Goal: Information Seeking & Learning: Learn about a topic

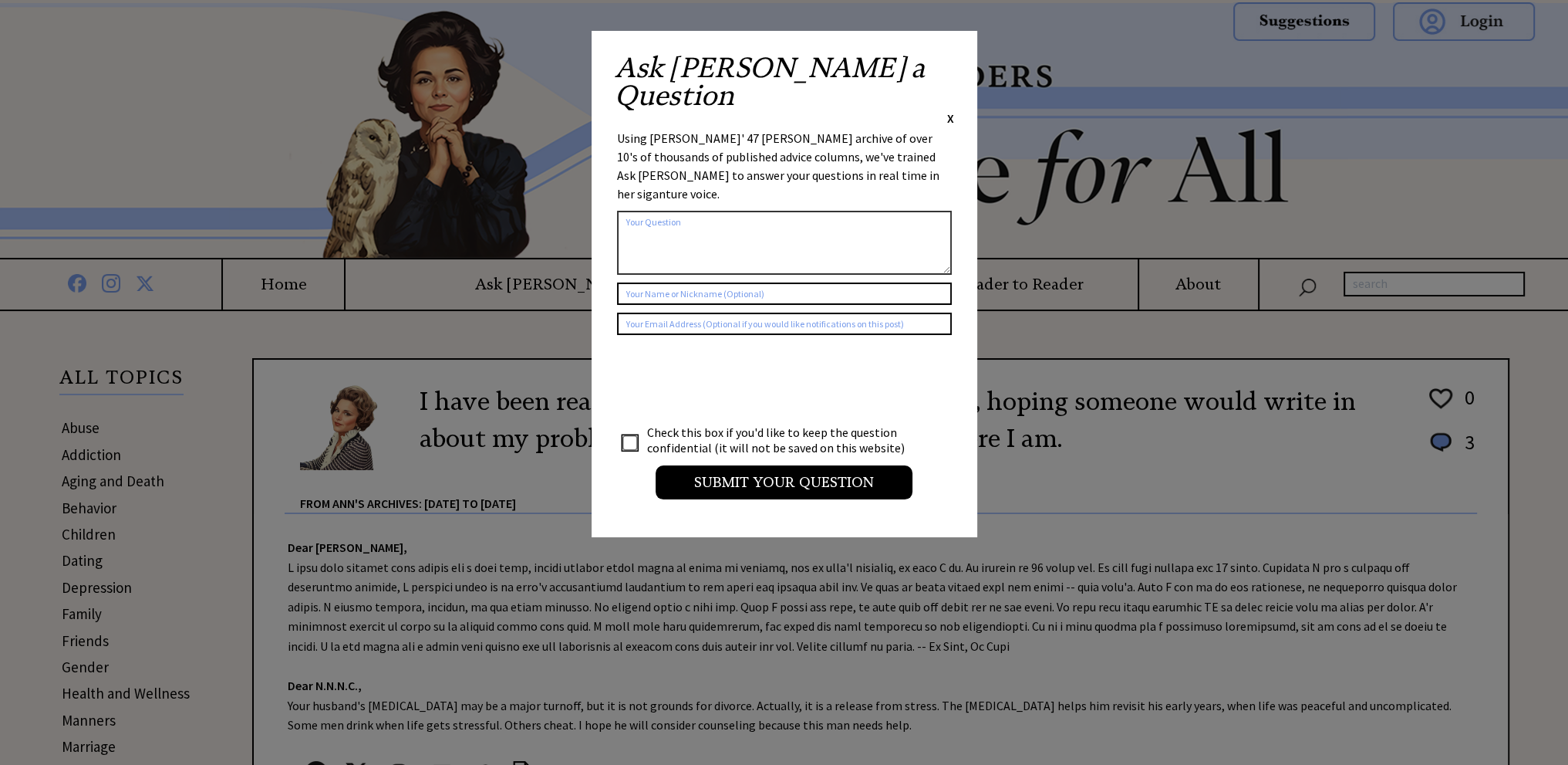
click at [953, 111] on span "X" at bounding box center [951, 118] width 7 height 15
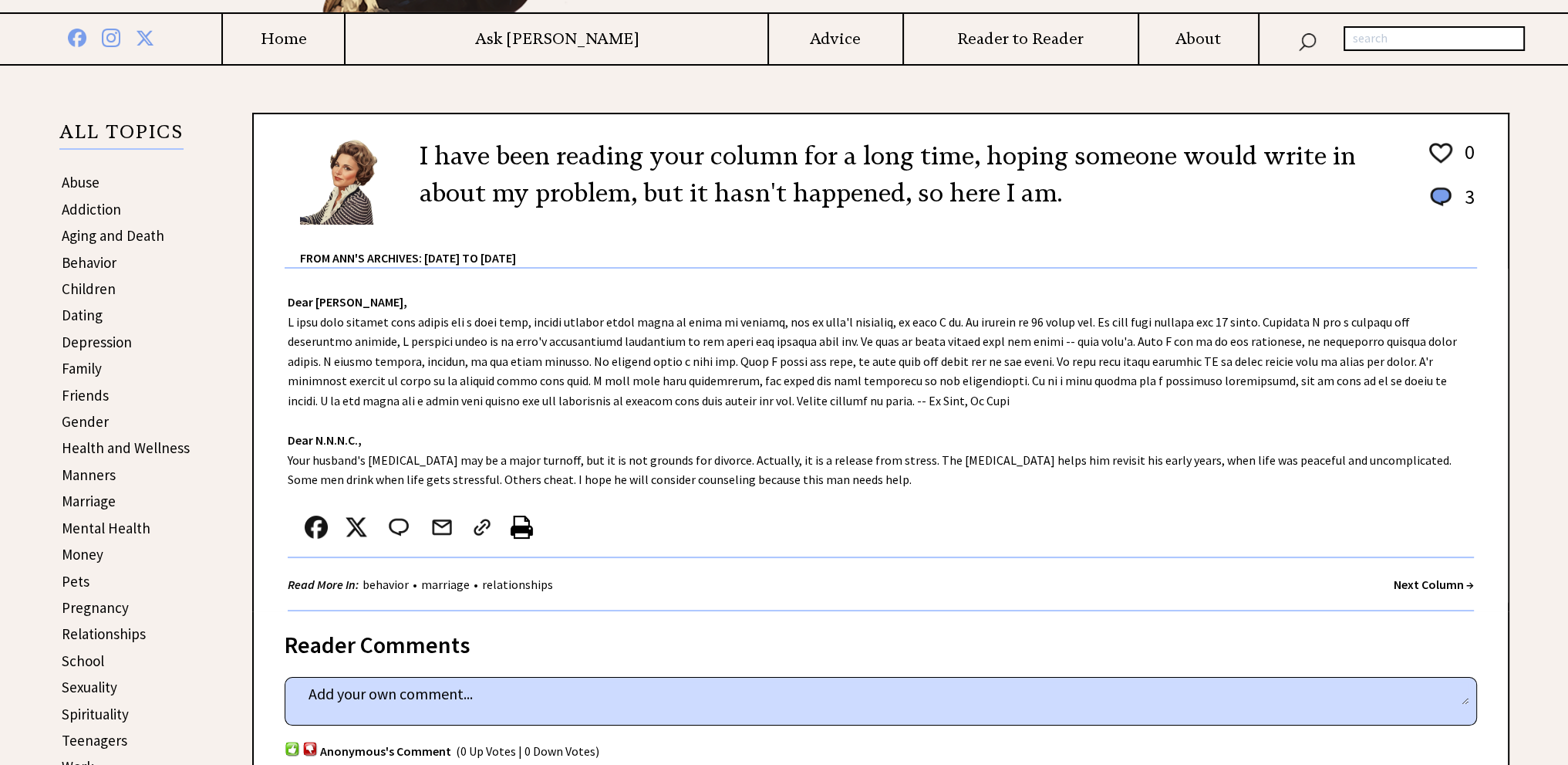
scroll to position [247, 0]
click at [106, 496] on link "Marriage" at bounding box center [89, 499] width 54 height 18
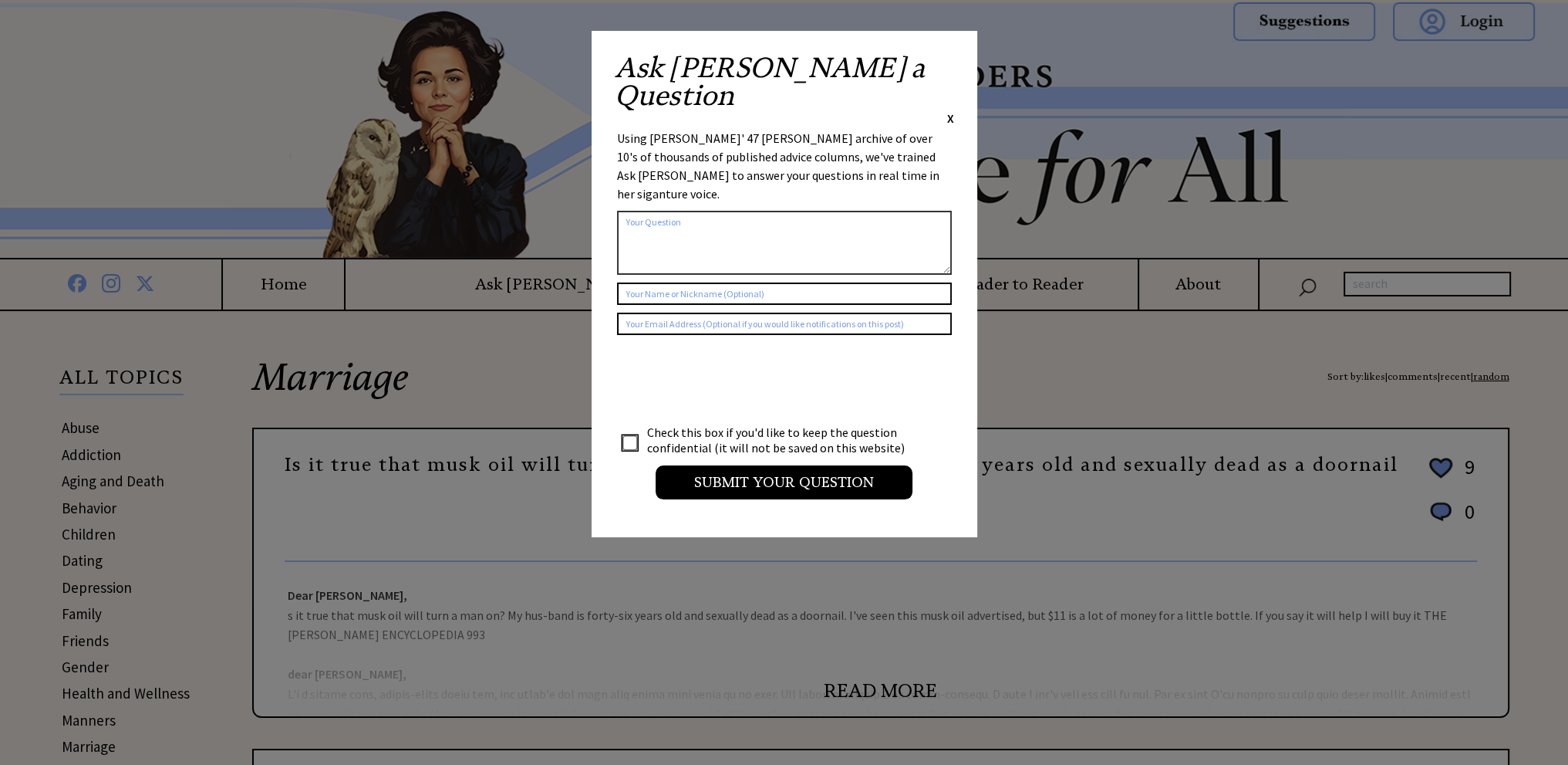
click at [950, 111] on span "X" at bounding box center [951, 118] width 7 height 15
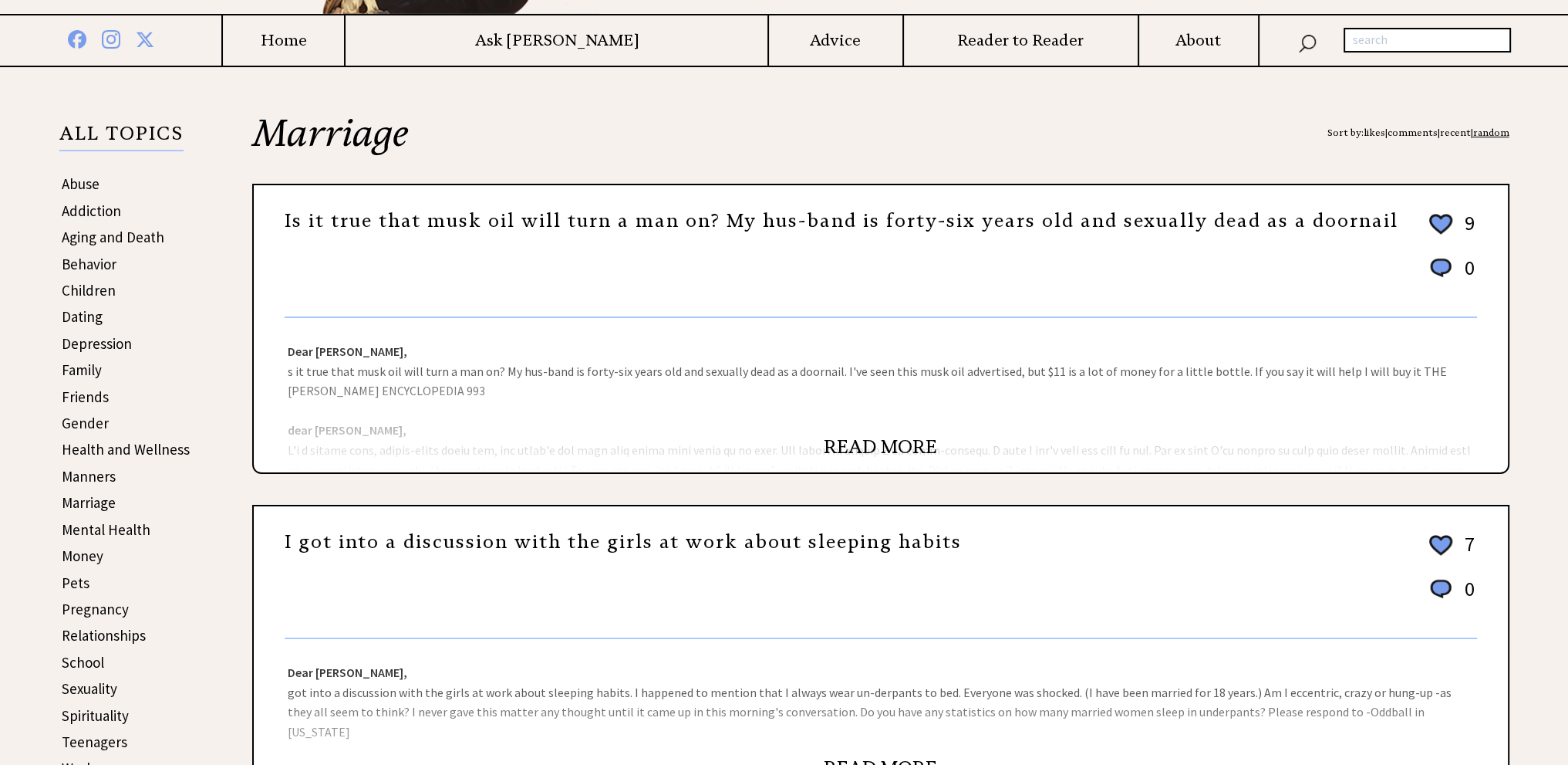
scroll to position [249, 0]
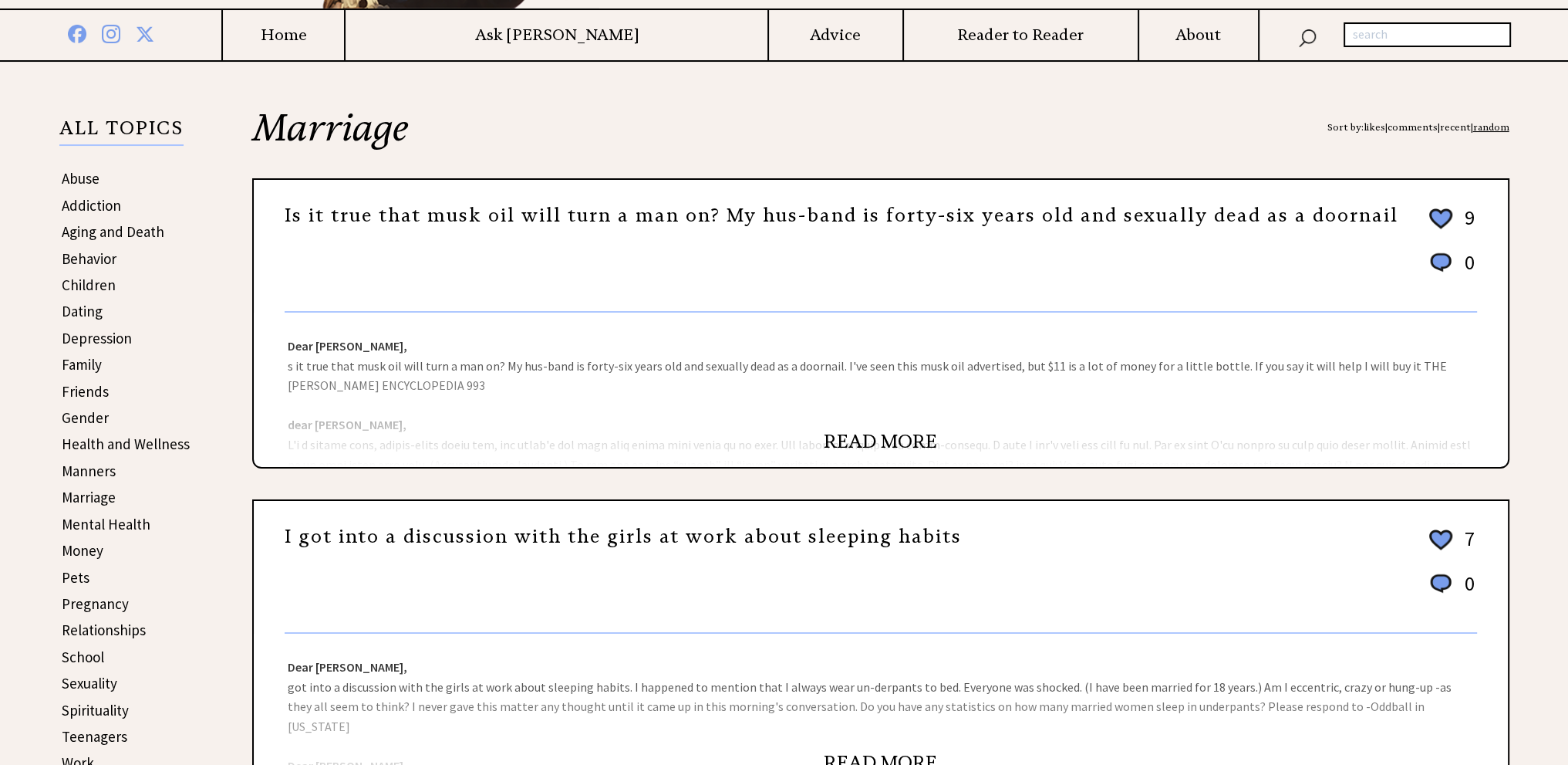
click at [841, 438] on link "READ MORE" at bounding box center [880, 441] width 114 height 23
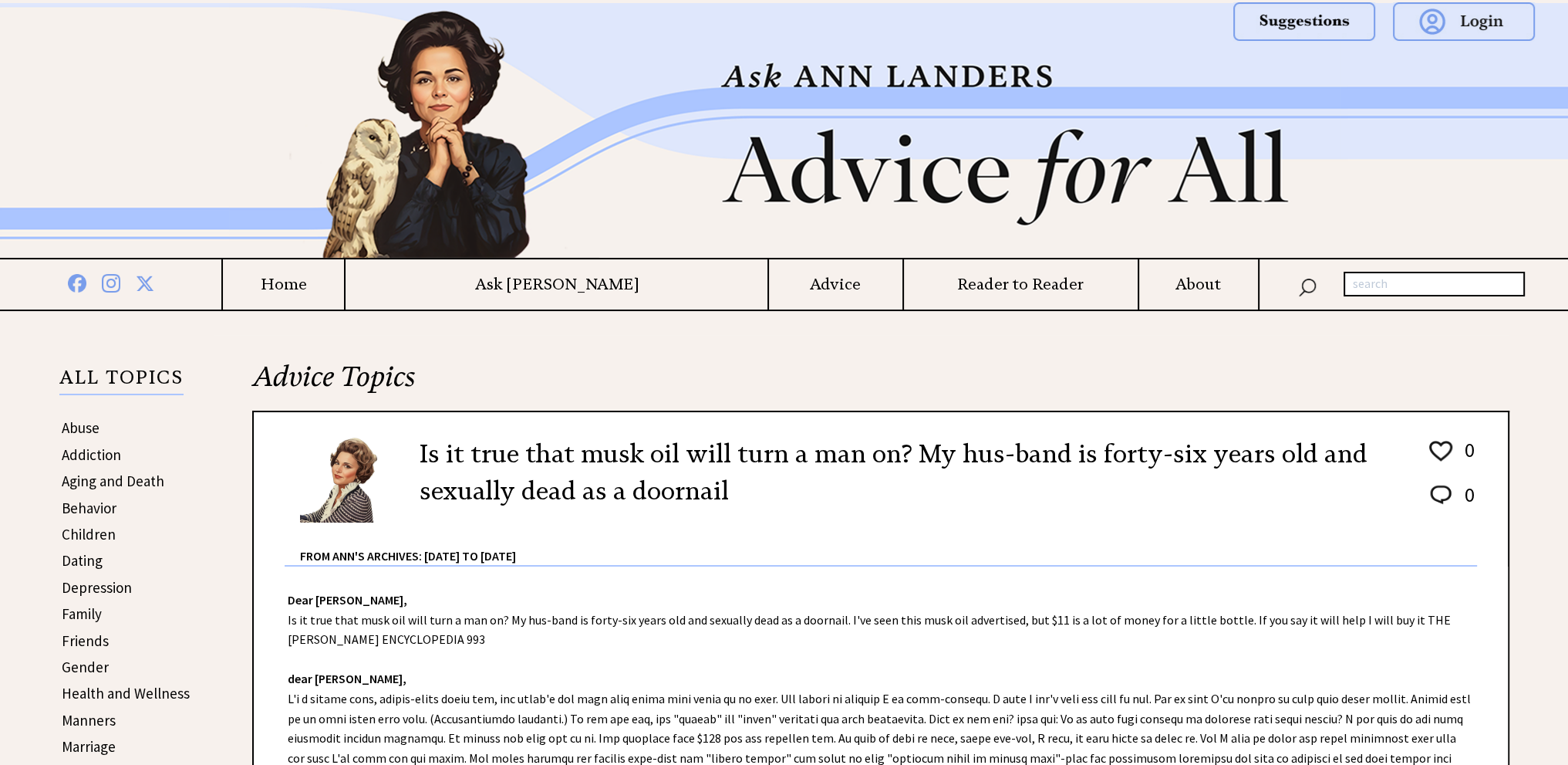
click at [769, 288] on h4 "Advice" at bounding box center [835, 284] width 133 height 19
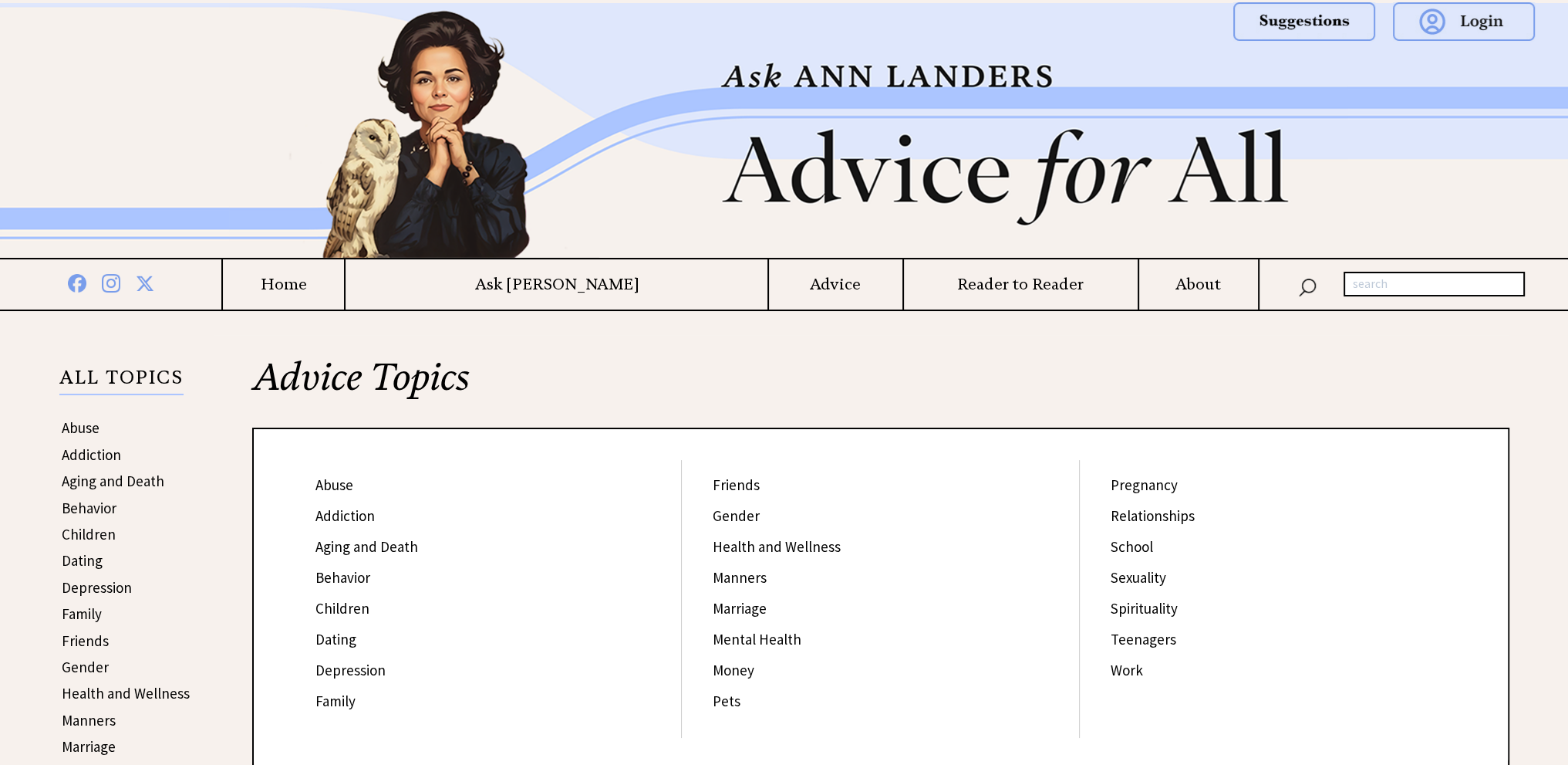
scroll to position [77, 0]
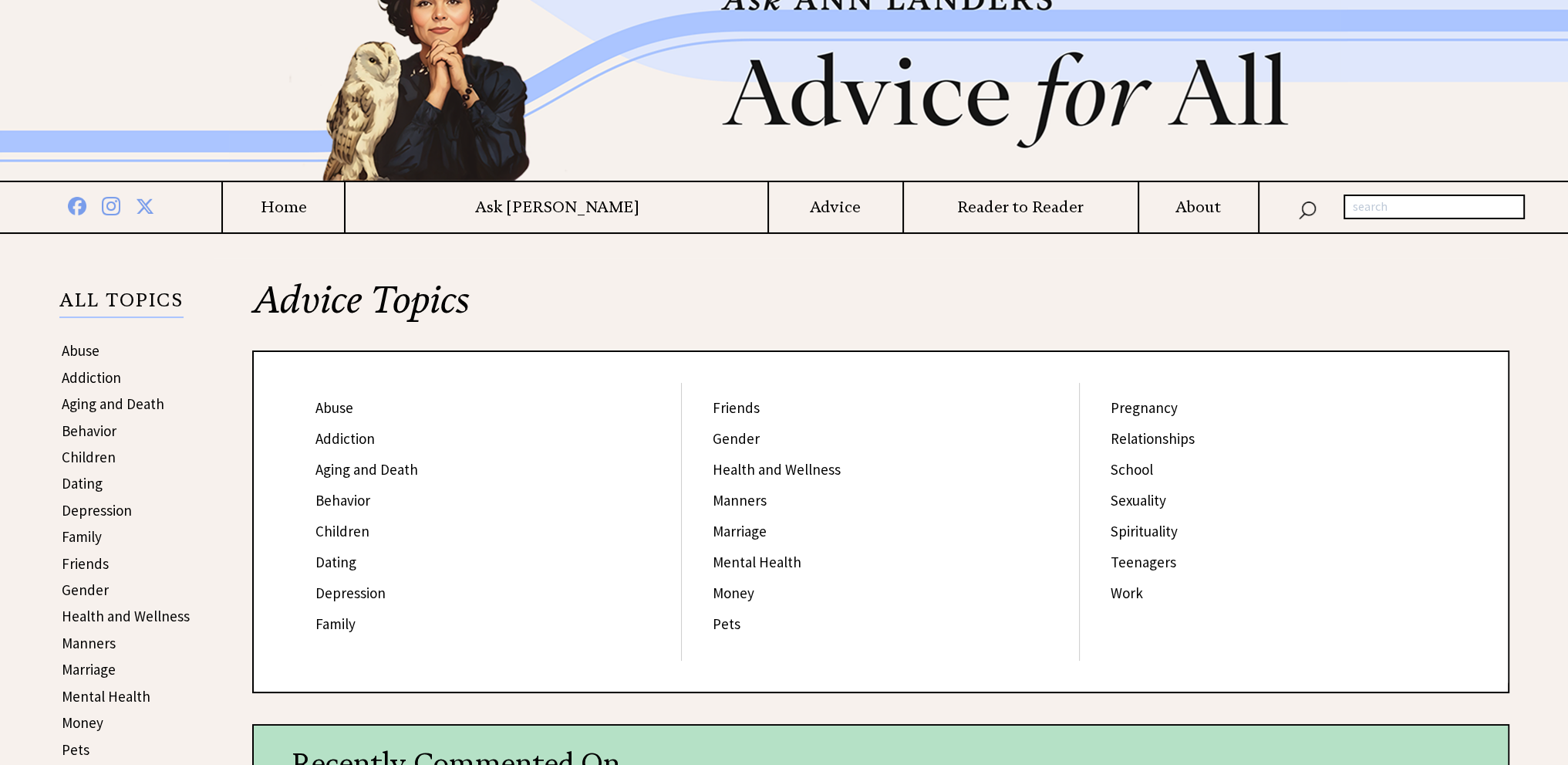
click at [1167, 432] on link "Relationships" at bounding box center [1153, 438] width 84 height 18
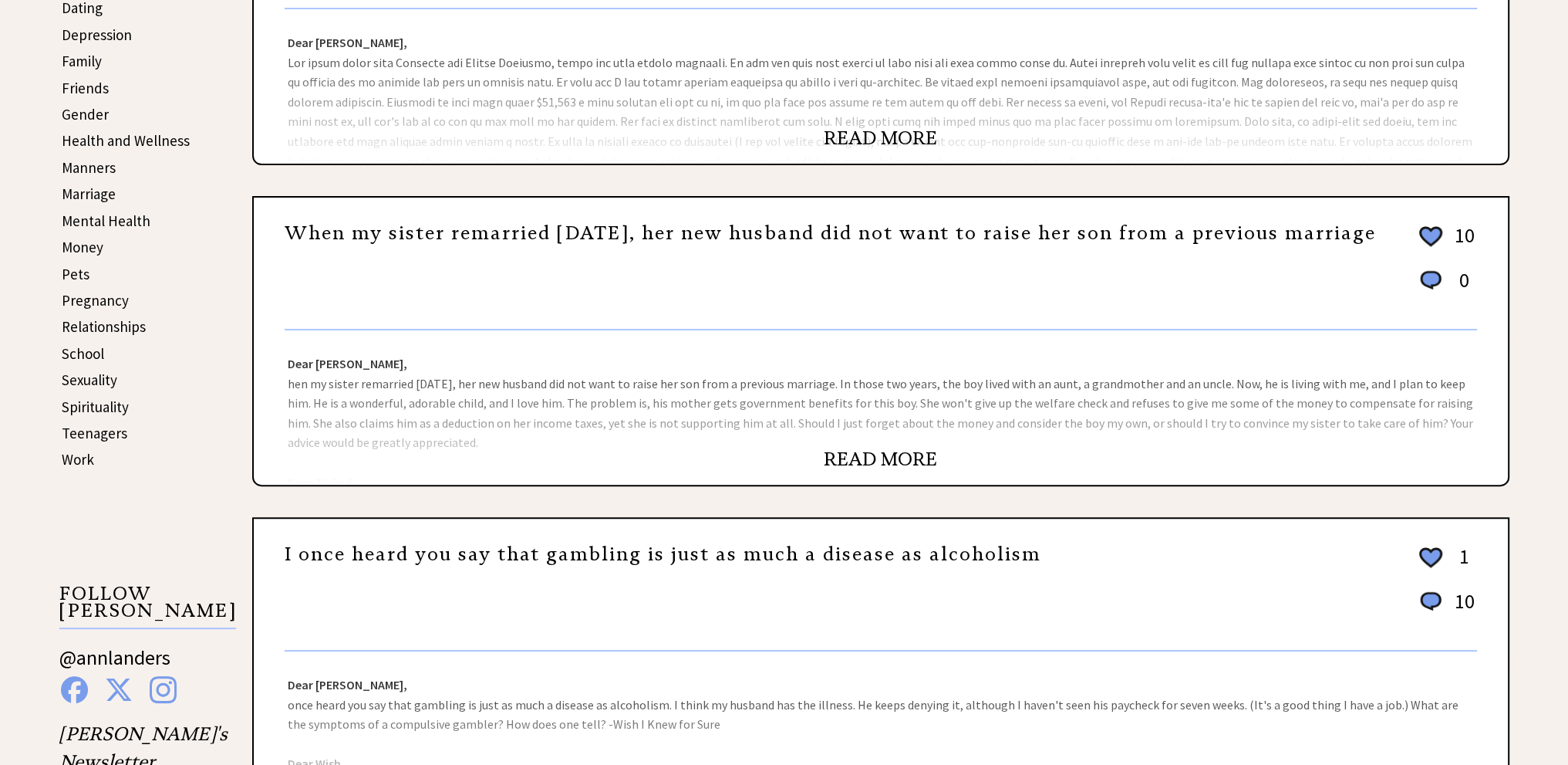
scroll to position [568, 0]
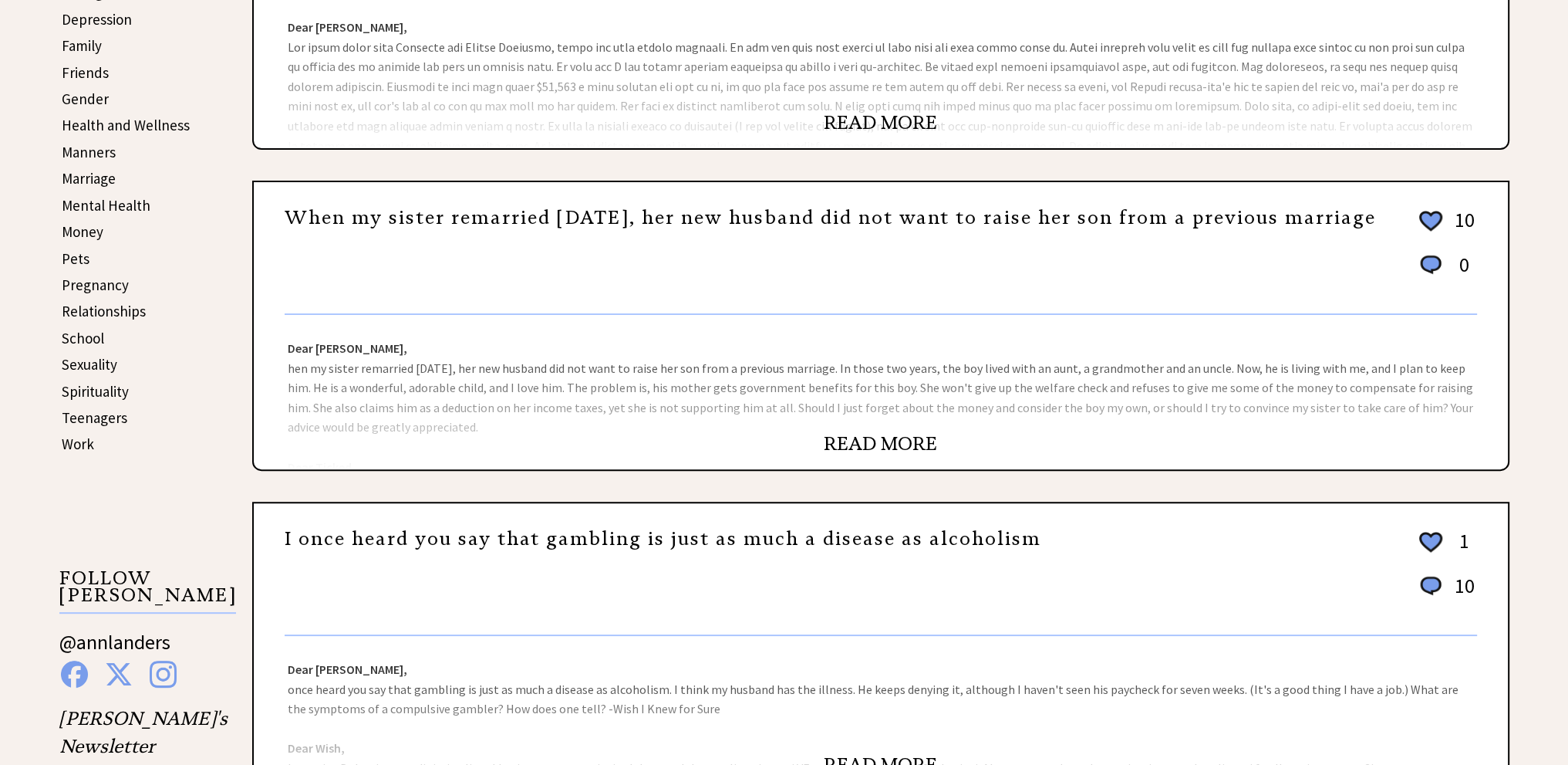
click at [880, 116] on link "READ MORE" at bounding box center [880, 123] width 114 height 23
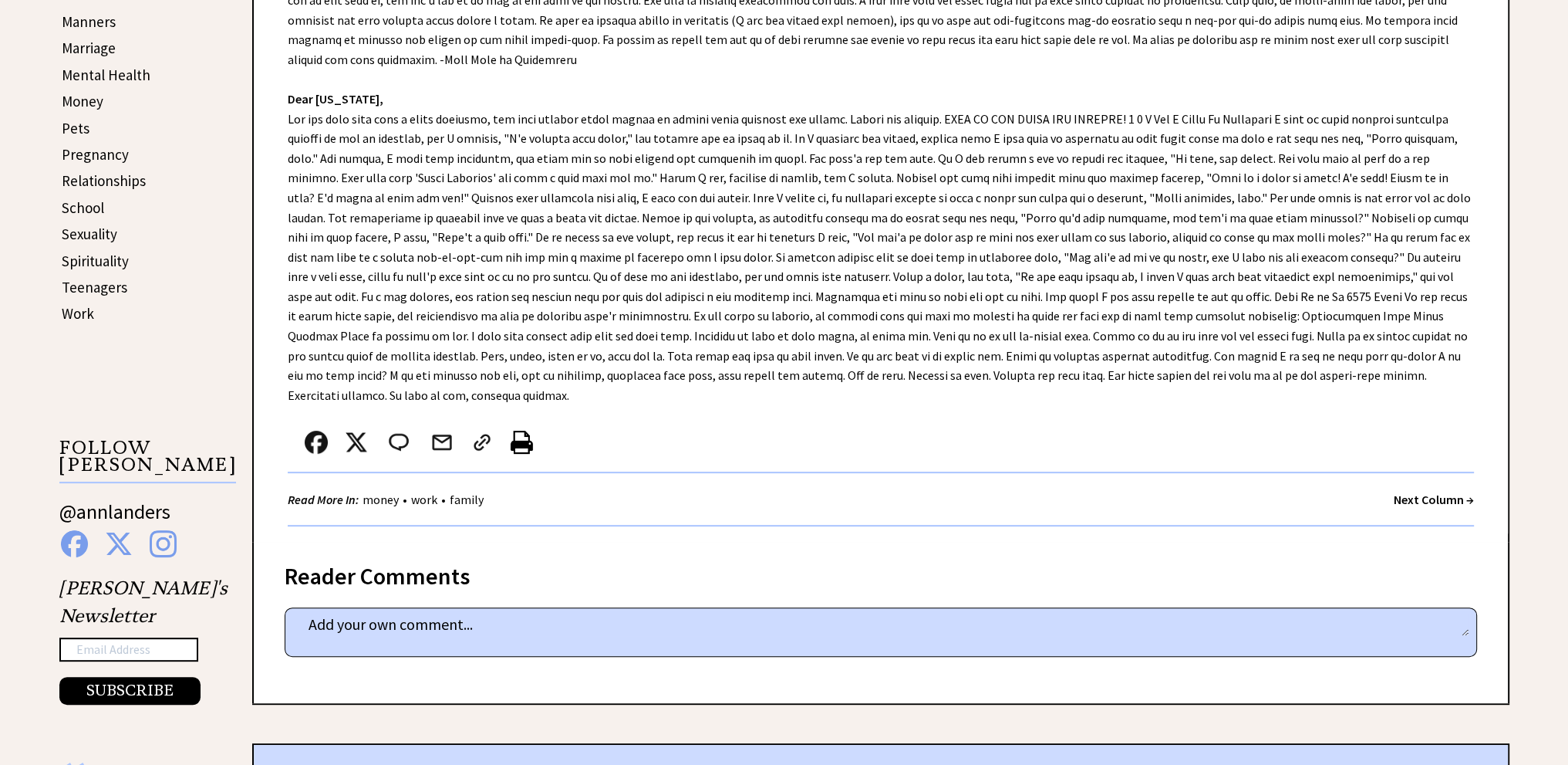
scroll to position [711, 0]
